Goal: Entertainment & Leisure: Consume media (video, audio)

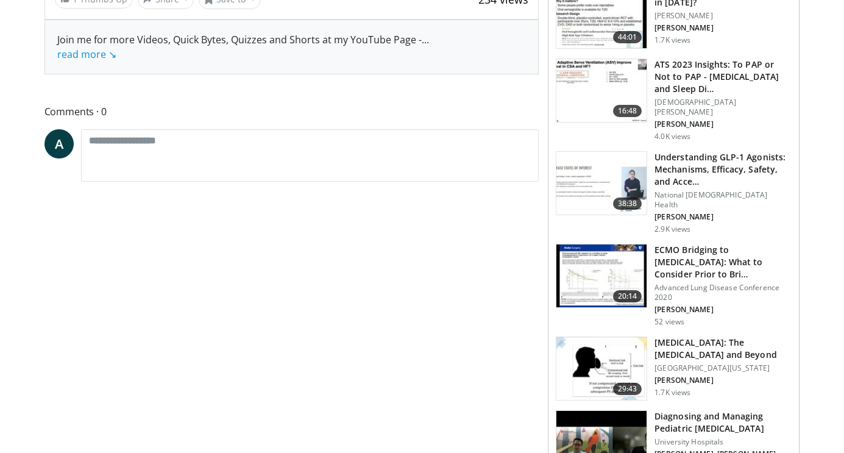
scroll to position [479, 0]
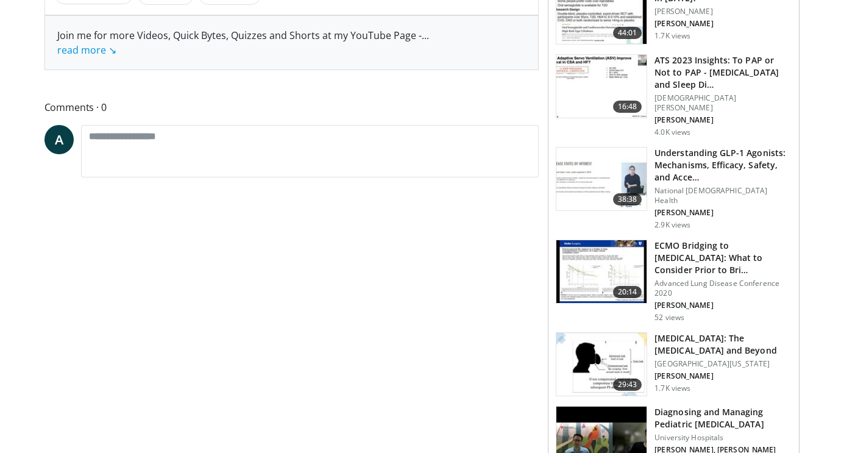
click at [714, 332] on h3 "[MEDICAL_DATA]: The [MEDICAL_DATA] and Beyond" at bounding box center [723, 344] width 137 height 24
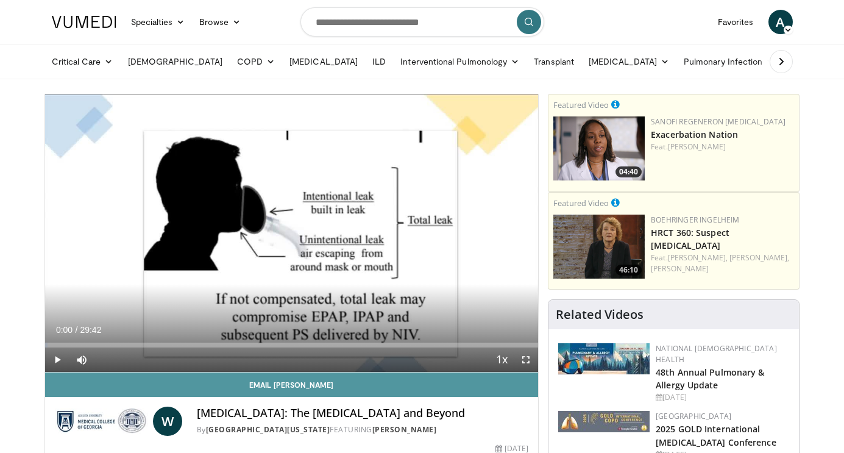
drag, startPoint x: 57, startPoint y: 358, endPoint x: 82, endPoint y: 393, distance: 43.2
click at [57, 360] on span "Video Player" at bounding box center [57, 359] width 24 height 24
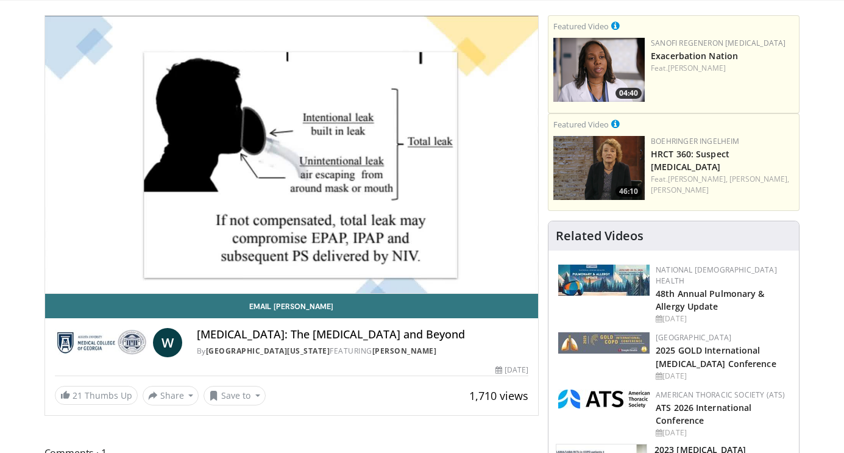
scroll to position [78, 0]
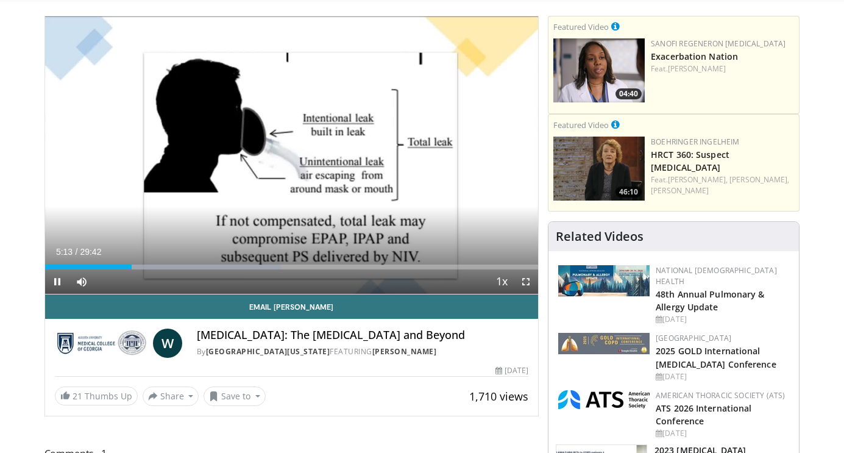
click at [58, 280] on span "Video Player" at bounding box center [57, 281] width 24 height 24
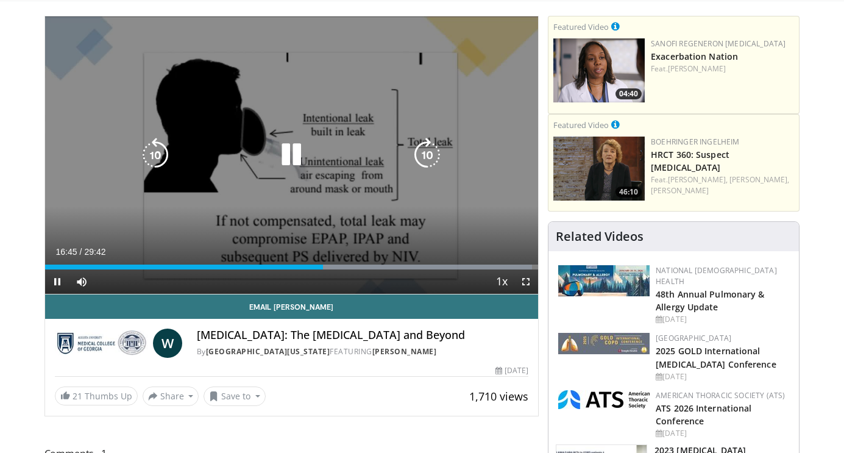
click at [302, 152] on icon "Video Player" at bounding box center [291, 155] width 34 height 34
